Goal: Task Accomplishment & Management: Manage account settings

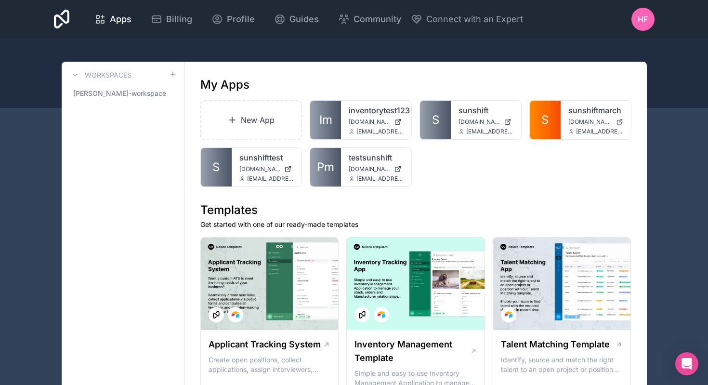
click at [644, 15] on span "HF" at bounding box center [643, 19] width 10 height 12
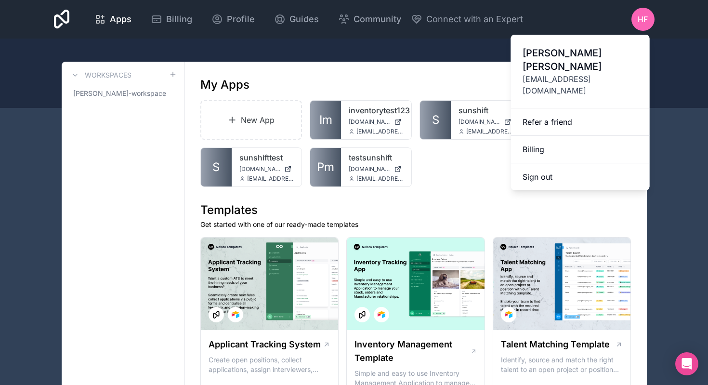
click at [546, 136] on link "Billing" at bounding box center [580, 149] width 139 height 27
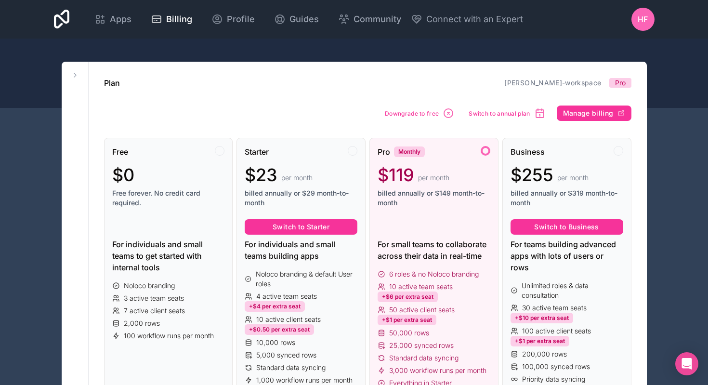
click at [423, 113] on span "Downgrade to free" at bounding box center [412, 113] width 54 height 7
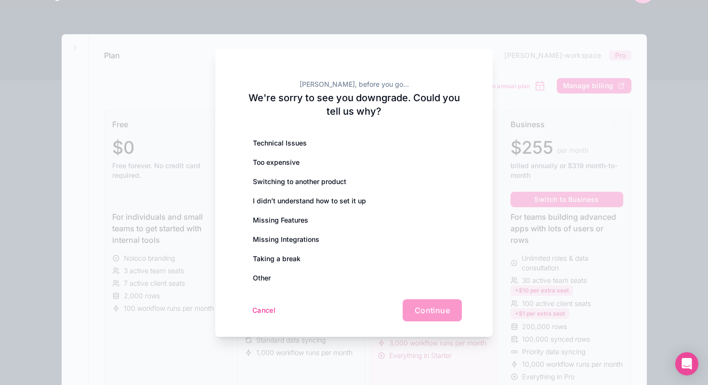
scroll to position [30, 0]
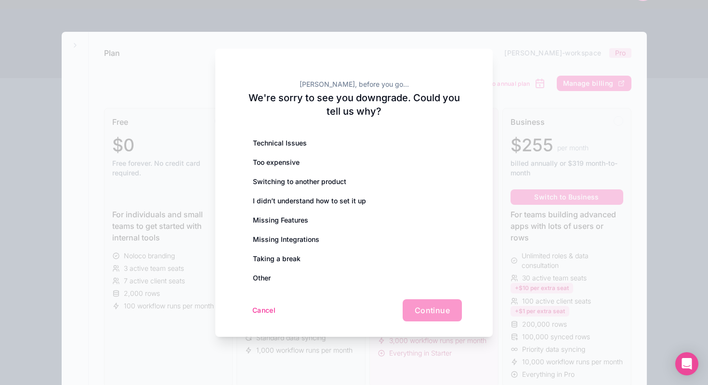
click at [302, 256] on div "Taking a break" at bounding box center [354, 258] width 216 height 19
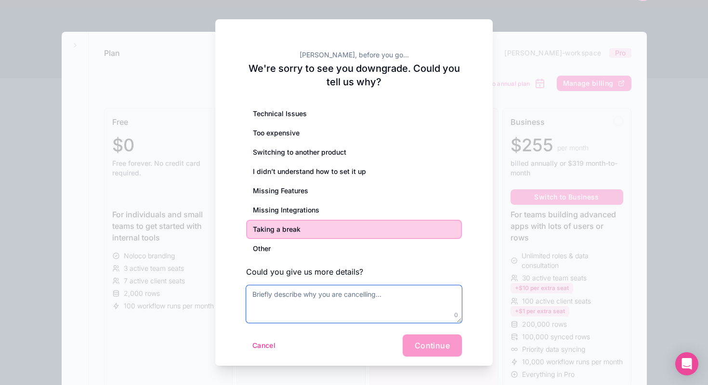
click at [335, 293] on textarea at bounding box center [354, 304] width 216 height 38
type textarea "D"
type textarea "No need anymore"
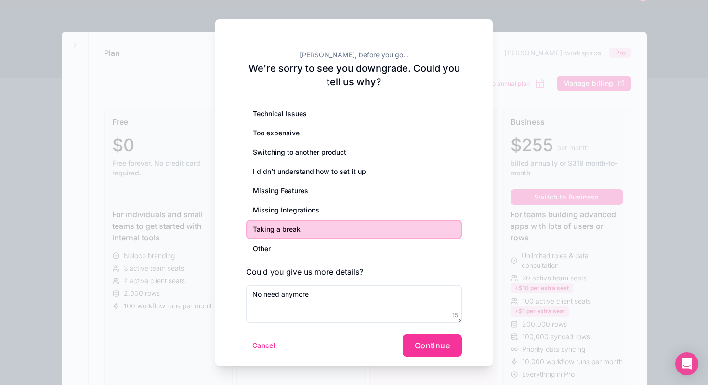
click at [444, 346] on span "Continue" at bounding box center [432, 345] width 35 height 10
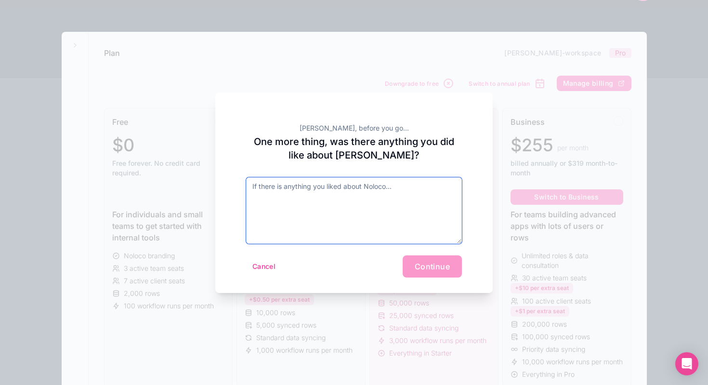
click at [396, 215] on textarea at bounding box center [354, 210] width 216 height 66
click at [287, 183] on textarea "Lots of features" at bounding box center [354, 210] width 216 height 66
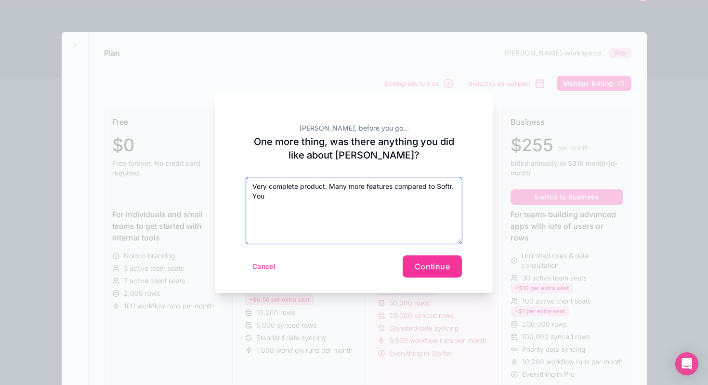
click at [257, 196] on textarea "Very complete product. Many more features compared to Softr. You" at bounding box center [354, 210] width 216 height 66
type textarea "Very complete product. Many more features compared to Softr. Support was great."
click at [433, 265] on span "Continue" at bounding box center [432, 266] width 35 height 10
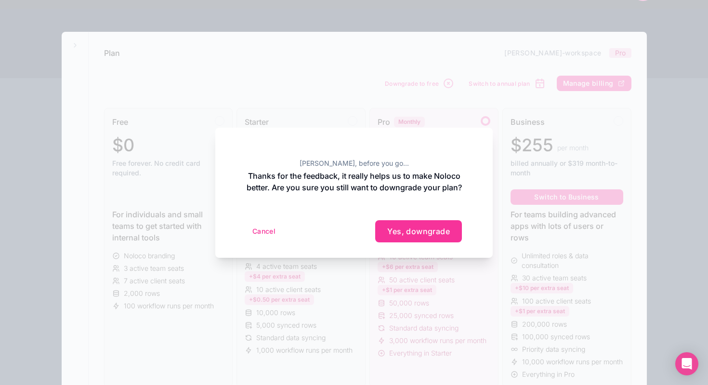
click at [422, 236] on span "Yes, downgrade" at bounding box center [418, 231] width 63 height 10
